Goal: Transaction & Acquisition: Obtain resource

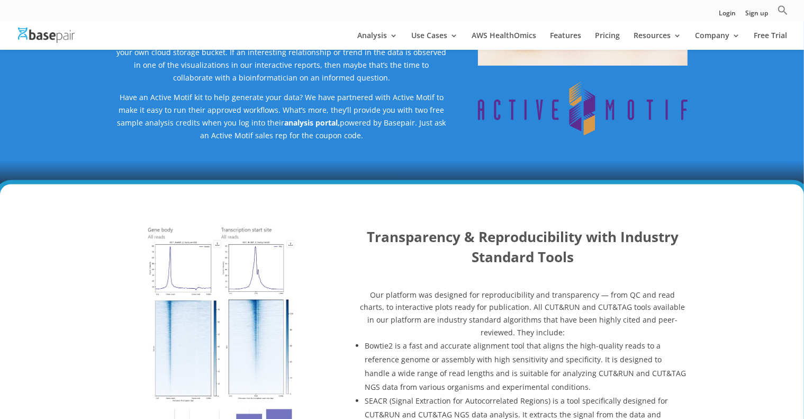
scroll to position [529, 0]
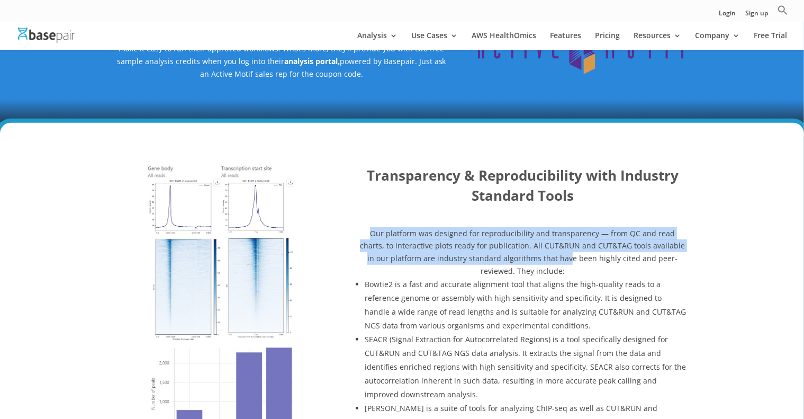
drag, startPoint x: 361, startPoint y: 232, endPoint x: 533, endPoint y: 258, distance: 174.4
click at [533, 258] on span "Our platform was designed for reproducibility and transparency — from QC and re…" at bounding box center [522, 252] width 325 height 48
click at [136, 268] on div at bounding box center [221, 359] width 210 height 386
drag, startPoint x: 383, startPoint y: 235, endPoint x: 550, endPoint y: 271, distance: 170.6
click at [550, 271] on div "Transparency & Reproducibility with Industry Standard Tools Our platform was de…" at bounding box center [402, 370] width 572 height 438
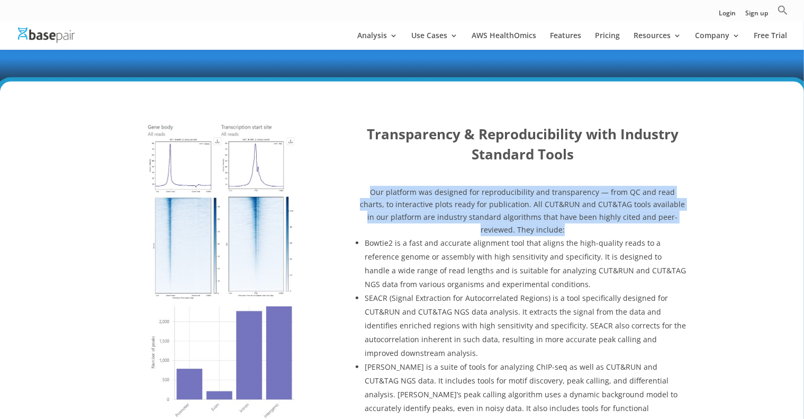
scroll to position [635, 0]
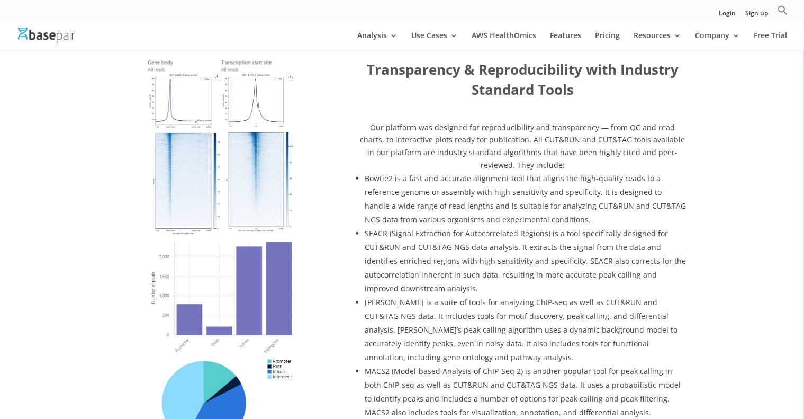
click at [427, 175] on span "Bowtie2 is a fast and accurate alignment tool that aligns the high-quality read…" at bounding box center [525, 198] width 321 height 51
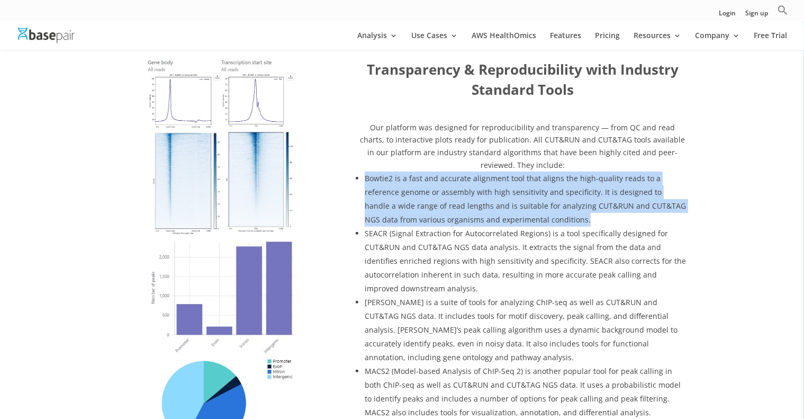
drag, startPoint x: 357, startPoint y: 172, endPoint x: 515, endPoint y: 215, distance: 163.8
click at [515, 215] on li "Bowtie2 is a fast and accurate alignment tool that aligns the high-quality read…" at bounding box center [526, 199] width 323 height 55
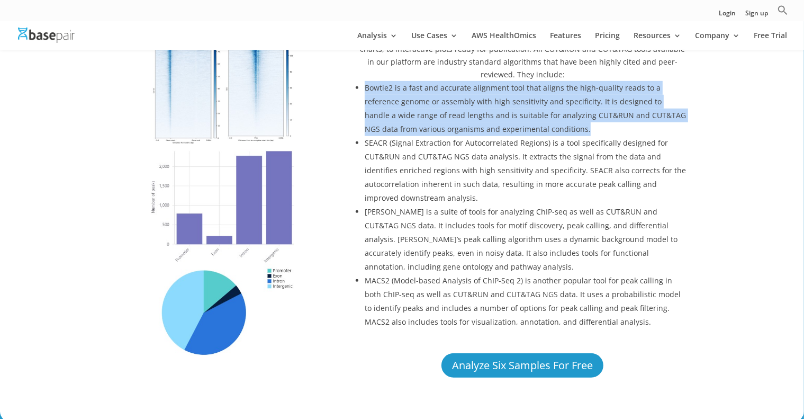
scroll to position [741, 0]
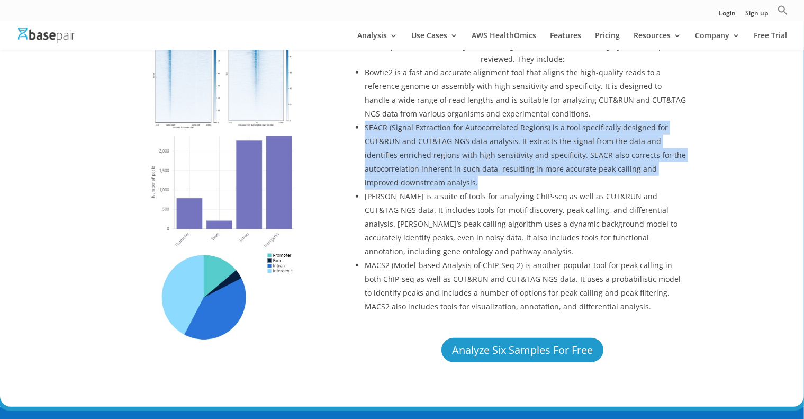
drag, startPoint x: 362, startPoint y: 124, endPoint x: 447, endPoint y: 179, distance: 101.5
click at [445, 180] on ul "Bowtie2 is a fast and accurate alignment tool that aligns the high-quality read…" at bounding box center [522, 193] width 330 height 255
click at [401, 190] on li "[PERSON_NAME] is a suite of tools for analyzing ChIP-seq as well as CUT&RUN and…" at bounding box center [526, 224] width 323 height 69
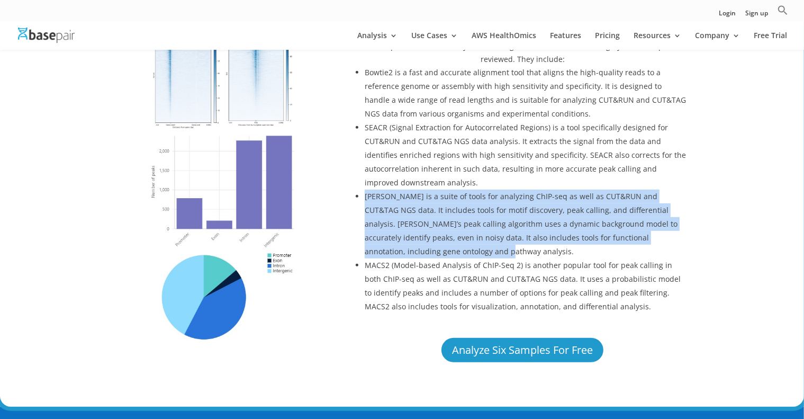
drag, startPoint x: 362, startPoint y: 195, endPoint x: 426, endPoint y: 247, distance: 82.8
click at [426, 247] on ul "Bowtie2 is a fast and accurate alignment tool that aligns the high-quality read…" at bounding box center [522, 193] width 330 height 255
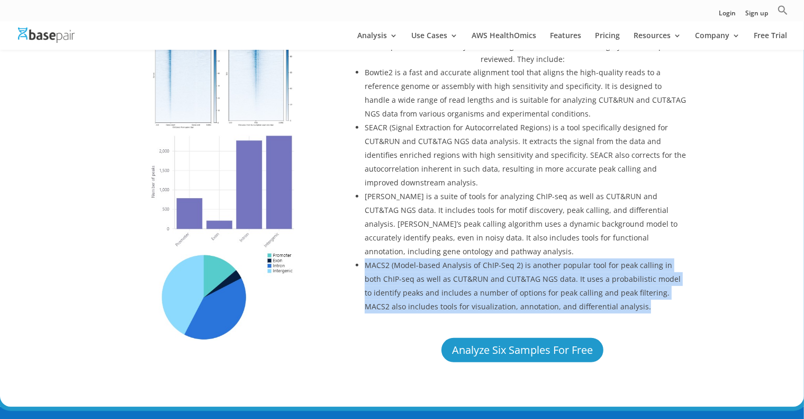
drag, startPoint x: 362, startPoint y: 262, endPoint x: 631, endPoint y: 315, distance: 273.6
click at [631, 315] on ul "Bowtie2 is a fast and accurate alignment tool that aligns the high-quality read…" at bounding box center [522, 193] width 330 height 255
click at [481, 293] on span "MACS2 (Model-based Analysis of ChIP-Seq 2) is another popular tool for peak cal…" at bounding box center [523, 285] width 316 height 51
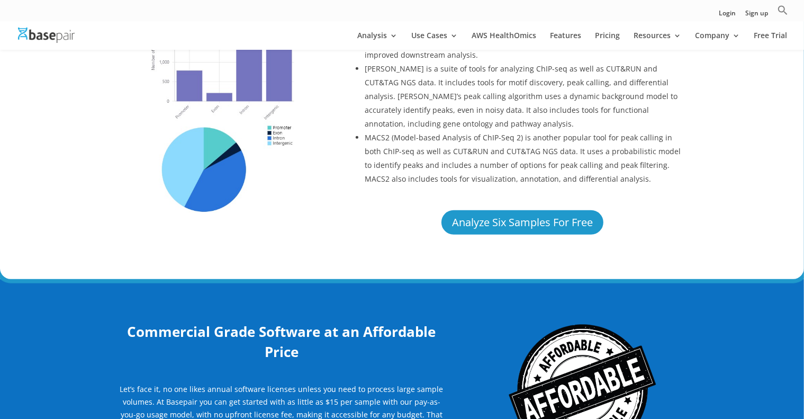
scroll to position [900, 0]
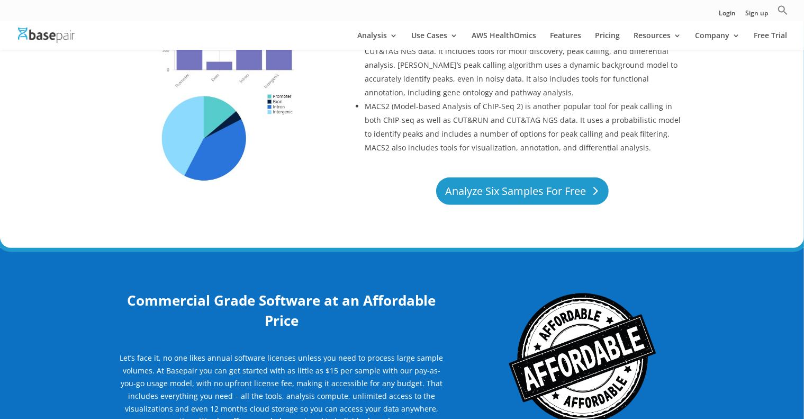
click at [527, 194] on link "Analyze Six Samples For Free" at bounding box center [522, 191] width 173 height 28
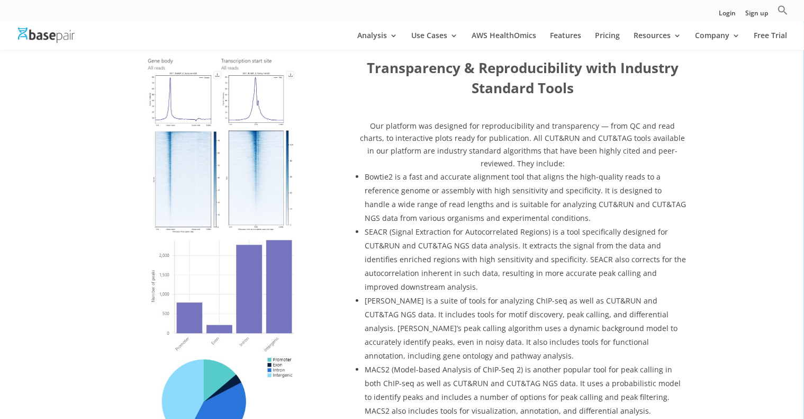
scroll to position [635, 0]
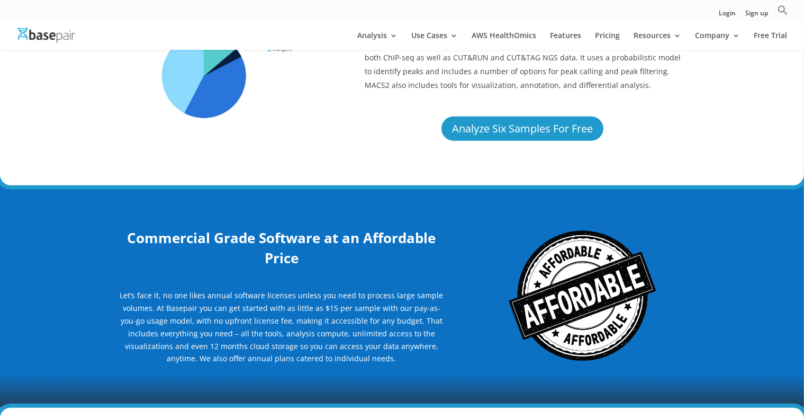
scroll to position [804, 0]
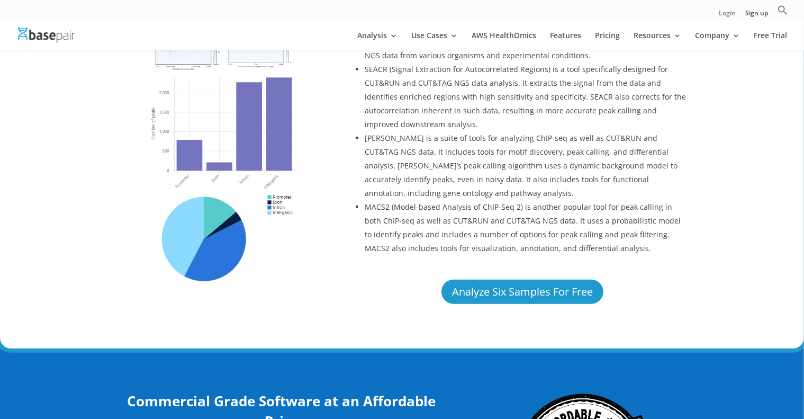
click at [730, 14] on link "Login" at bounding box center [727, 15] width 17 height 11
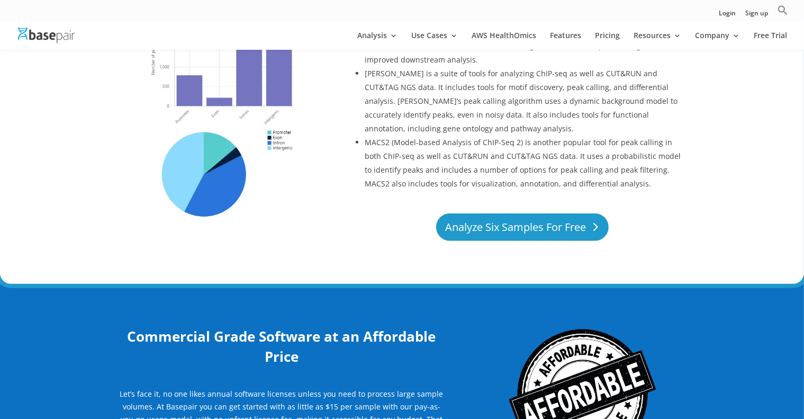
click at [506, 232] on link "Analyze Six Samples For Free" at bounding box center [522, 227] width 173 height 28
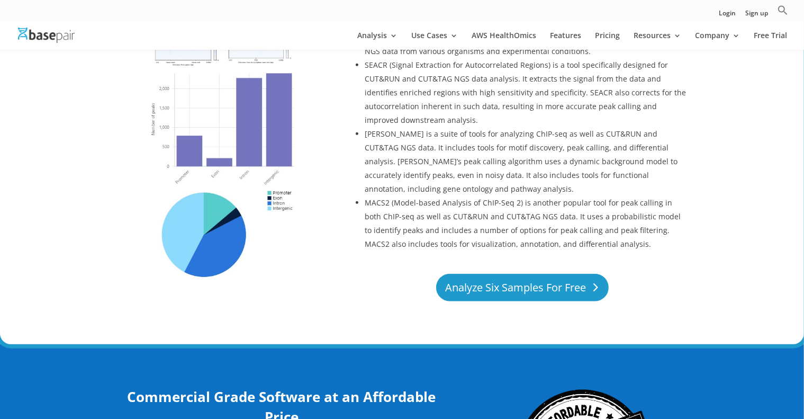
click at [489, 274] on link "Analyze Six Samples For Free" at bounding box center [522, 288] width 173 height 28
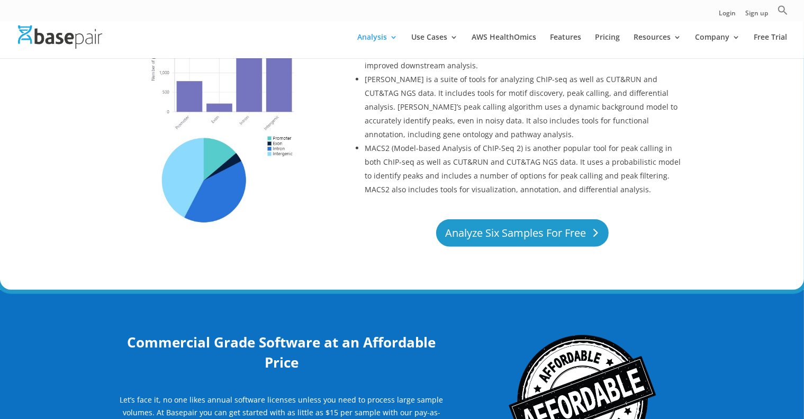
click at [495, 238] on link "Analyze Six Samples For Free" at bounding box center [522, 233] width 173 height 28
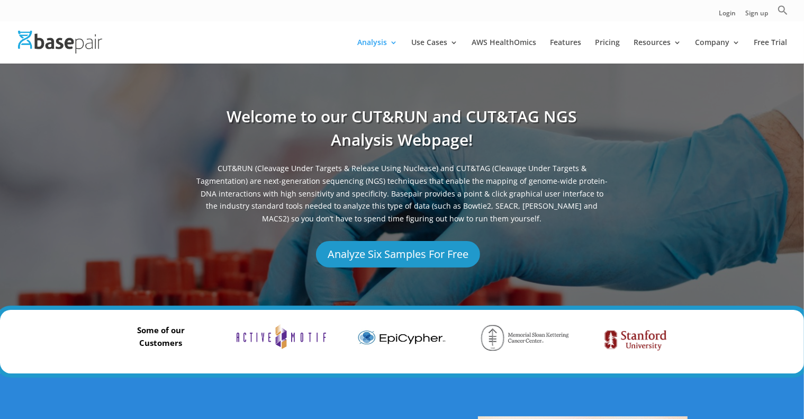
click at [402, 256] on link "Analyze Six Samples For Free" at bounding box center [398, 254] width 164 height 26
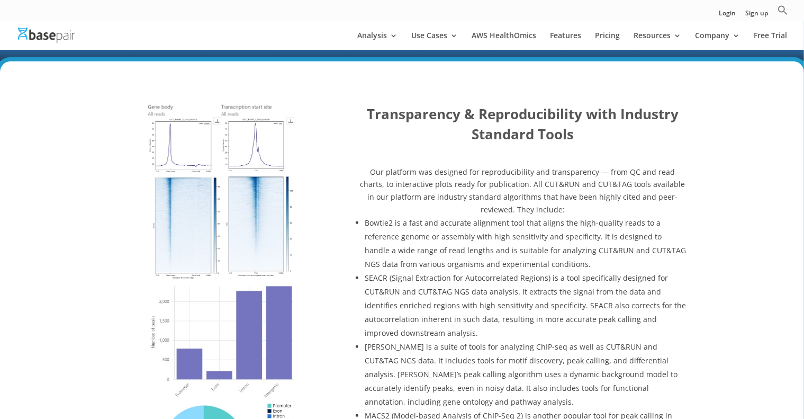
scroll to position [582, 0]
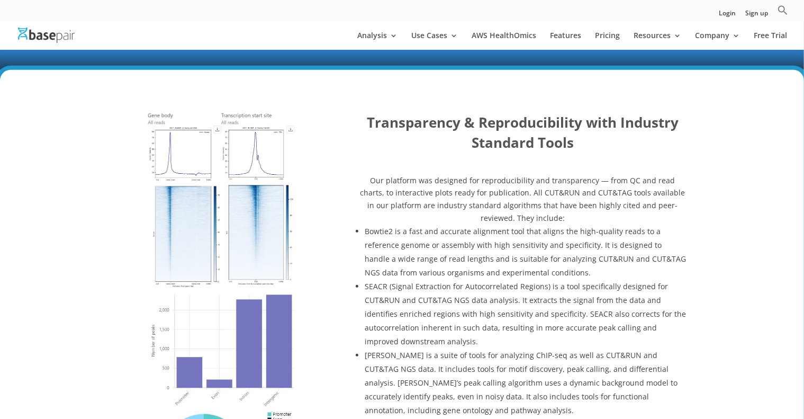
click at [218, 129] on img at bounding box center [221, 200] width 147 height 175
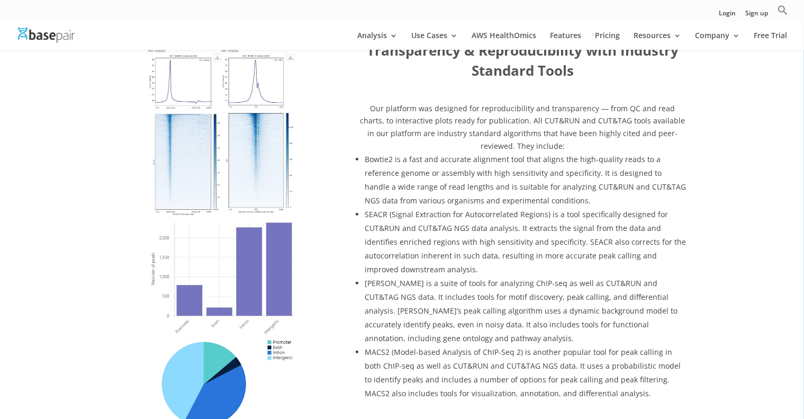
scroll to position [635, 0]
